Goal: Transaction & Acquisition: Book appointment/travel/reservation

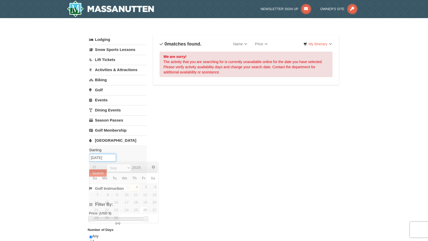
click at [100, 154] on input "[DATE]" at bounding box center [102, 158] width 27 height 8
click at [65, 157] on div "× Categories List Filter My Itinerary Questions? [PHONE_NUMBER] Lodging Arrival…" at bounding box center [214, 165] width 428 height 294
click at [101, 157] on input "[DATE]" at bounding box center [102, 158] width 27 height 8
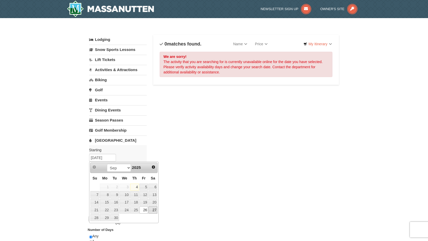
click at [150, 210] on link "27" at bounding box center [153, 209] width 9 height 7
type input "[DATE]"
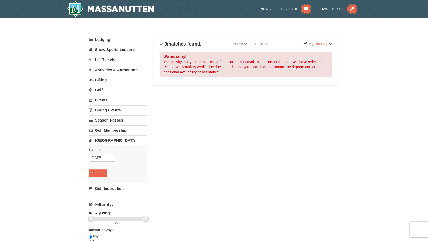
click at [95, 165] on div "Starting Please format dates MM/DD/YYYY Please format dates MM/DD/YYYY [DATE] S…" at bounding box center [118, 164] width 58 height 38
click at [97, 173] on button "Search" at bounding box center [98, 172] width 18 height 7
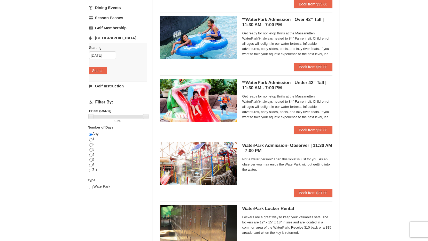
scroll to position [103, 0]
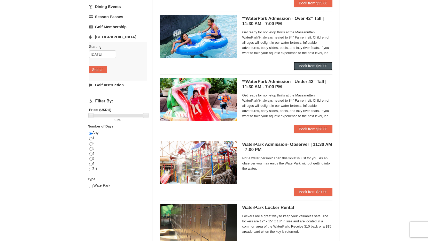
drag, startPoint x: 322, startPoint y: 65, endPoint x: 101, endPoint y: 65, distance: 221.1
click at [101, 65] on div "Lodging Arrival Please format dates MM/DD/YYYY Please format dates MM/DD/YYYY 0…" at bounding box center [214, 98] width 250 height 334
click at [104, 54] on input "[DATE]" at bounding box center [102, 54] width 27 height 8
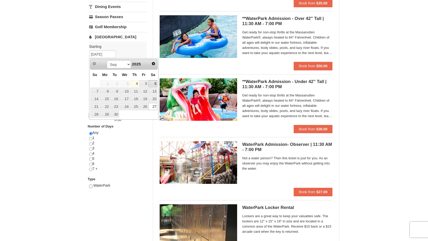
click at [153, 85] on link "6" at bounding box center [153, 83] width 9 height 7
type input "[DATE]"
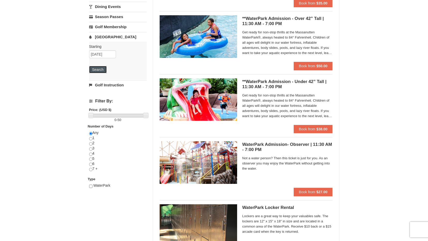
click at [90, 71] on button "Search" at bounding box center [98, 69] width 18 height 7
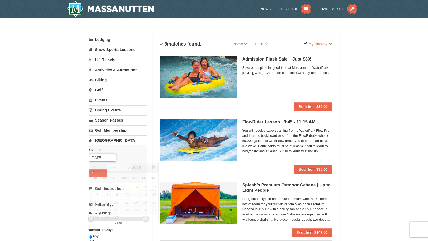
click at [101, 158] on input "09/06/2025" at bounding box center [102, 158] width 27 height 8
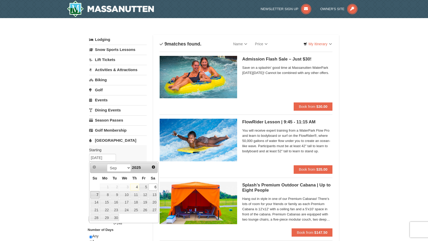
click at [96, 195] on link "7" at bounding box center [94, 194] width 9 height 7
type input "09/07/2025"
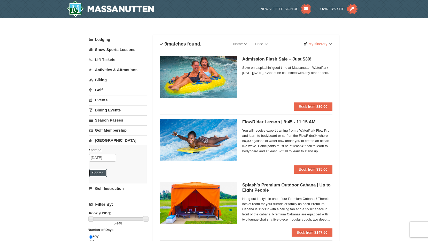
click at [101, 174] on button "Search" at bounding box center [98, 172] width 18 height 7
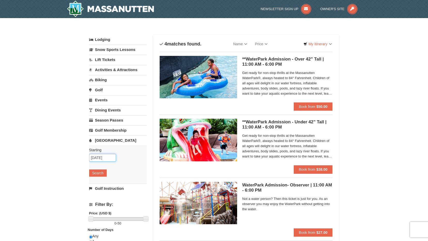
click at [105, 158] on input "09/07/2025" at bounding box center [102, 158] width 27 height 8
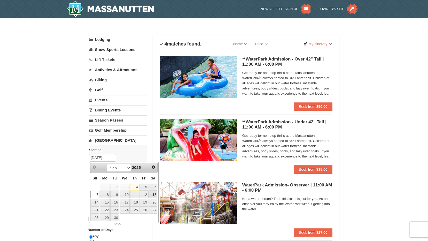
click at [153, 194] on link "13" at bounding box center [153, 194] width 9 height 7
type input "[DATE]"
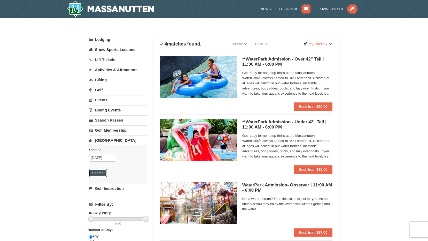
click at [102, 175] on button "Search" at bounding box center [98, 172] width 18 height 7
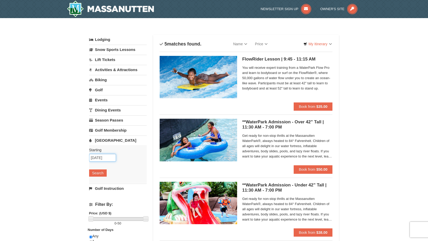
click at [102, 161] on input "09/13/2025" at bounding box center [102, 158] width 27 height 8
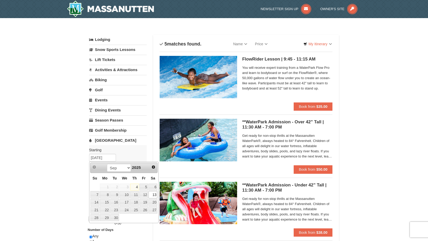
click at [158, 186] on div "Prev Next Sep Oct Nov Dec 2025 Su Mo Tu We Th Fr Sa 1 2 3 4 5 6 7 8 9 10 11 12 …" at bounding box center [124, 193] width 70 height 62
click at [155, 186] on link "6" at bounding box center [153, 187] width 9 height 7
type input "09/06/2025"
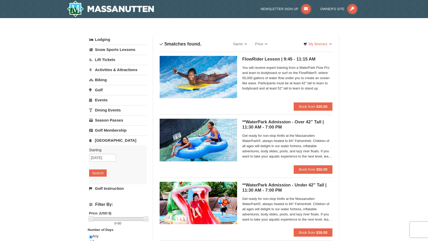
click at [105, 177] on div "Starting Please format dates MM/DD/YYYY Please format dates MM/DD/YYYY 09/06/20…" at bounding box center [118, 164] width 58 height 38
click at [103, 175] on button "Search" at bounding box center [98, 172] width 18 height 7
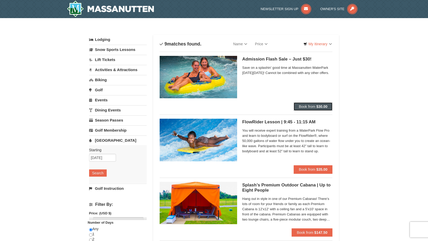
click at [307, 106] on span "Book from" at bounding box center [307, 106] width 17 height 4
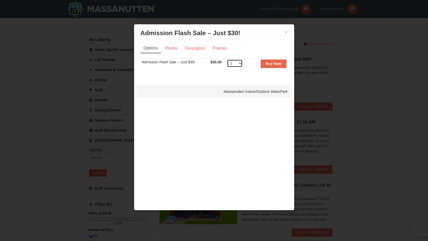
click at [238, 67] on select "1 2 3 4 5 6 7 8 9 10 11 12 13 14 15 16 17 18 19 20 21 22 23 24 25 26 27 28 29 3…" at bounding box center [235, 63] width 16 height 8
select select "3"
click at [227, 59] on select "1 2 3 4 5 6 7 8 9 10 11 12 13 14 15 16 17 18 19 20 21 22 23 24 25 26 27 28 29 3…" at bounding box center [235, 63] width 16 height 8
click at [278, 60] on button "Buy Now" at bounding box center [274, 63] width 26 height 8
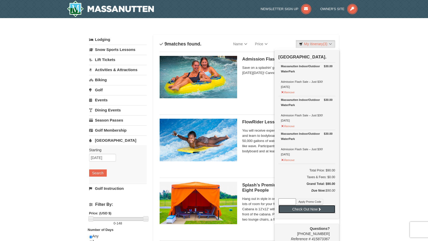
click at [313, 210] on button "Check Out Now" at bounding box center [307, 209] width 57 height 8
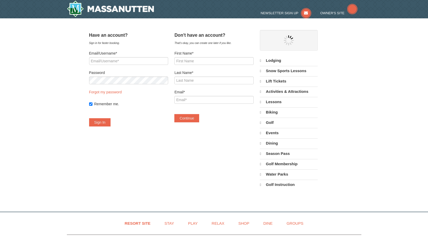
select select "9"
